Goal: Find contact information: Obtain details needed to contact an individual or organization

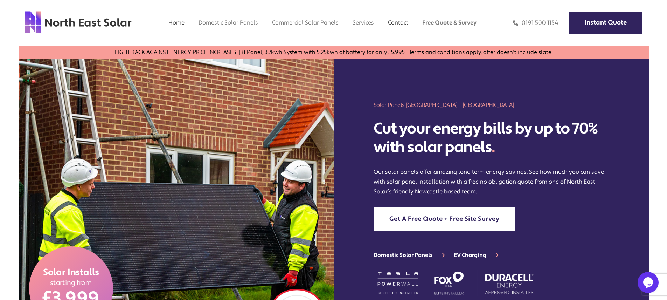
click at [400, 22] on link "Contact" at bounding box center [398, 22] width 20 height 7
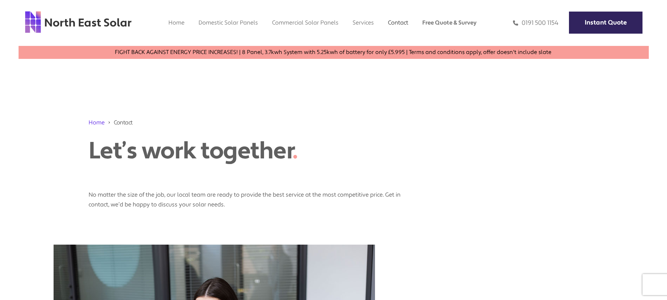
click at [395, 22] on link "Contact" at bounding box center [398, 22] width 20 height 7
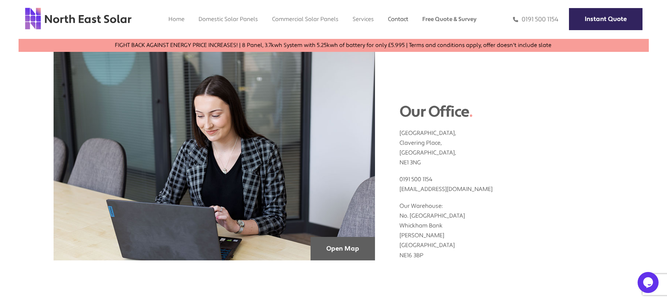
scroll to position [207, 0]
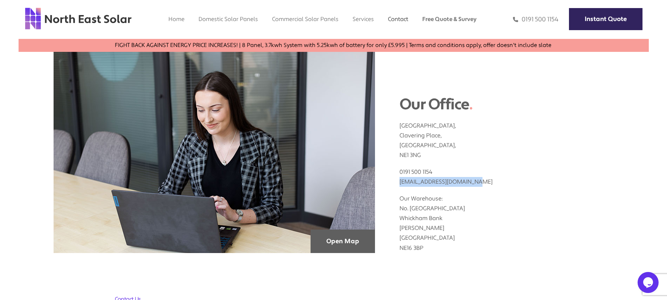
drag, startPoint x: 471, startPoint y: 180, endPoint x: 392, endPoint y: 183, distance: 79.6
click at [392, 183] on div "Our Office . [STREET_ADDRESS] 0191 500 1154 [EMAIL_ADDRESS][DOMAIN_NAME] Our Wa…" at bounding box center [494, 146] width 239 height 214
click at [480, 173] on p "0191 500 1154 [EMAIL_ADDRESS][DOMAIN_NAME]" at bounding box center [507, 173] width 214 height 27
click at [450, 163] on p "0191 500 1154 [EMAIL_ADDRESS][DOMAIN_NAME]" at bounding box center [507, 173] width 214 height 27
drag, startPoint x: 436, startPoint y: 172, endPoint x: 395, endPoint y: 173, distance: 41.3
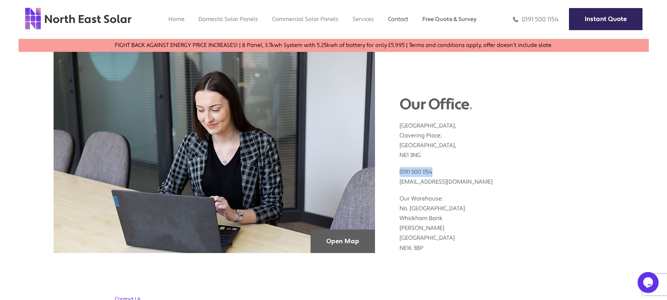
click at [395, 173] on div "Our Office . [STREET_ADDRESS] 0191 500 1154 [EMAIL_ADDRESS][DOMAIN_NAME] Our Wa…" at bounding box center [494, 146] width 239 height 214
copy link "0191 500 1154"
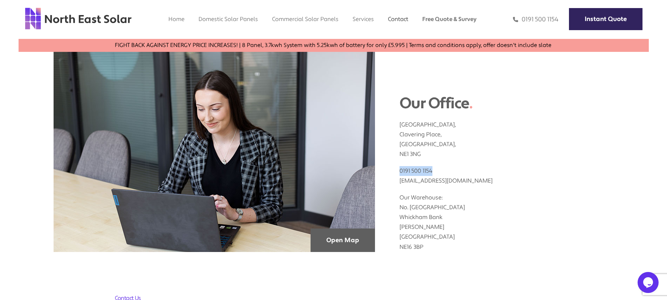
scroll to position [208, 0]
click at [399, 78] on div "Our Office . [STREET_ADDRESS] 0191 500 1154 [EMAIL_ADDRESS][DOMAIN_NAME] Our Wa…" at bounding box center [494, 144] width 239 height 214
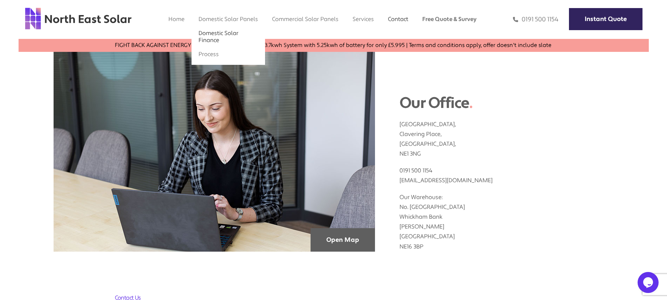
click at [220, 35] on link "Domestic Solar Finance" at bounding box center [219, 36] width 40 height 14
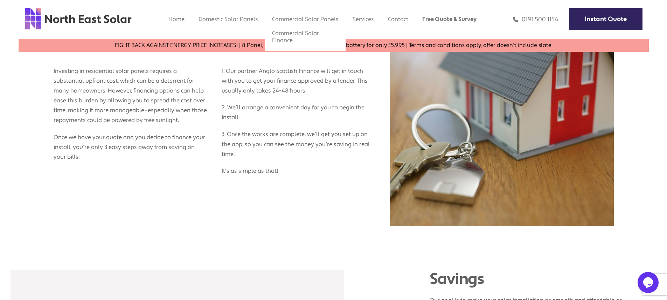
scroll to position [367, 0]
